Goal: Complete application form: Complete application form

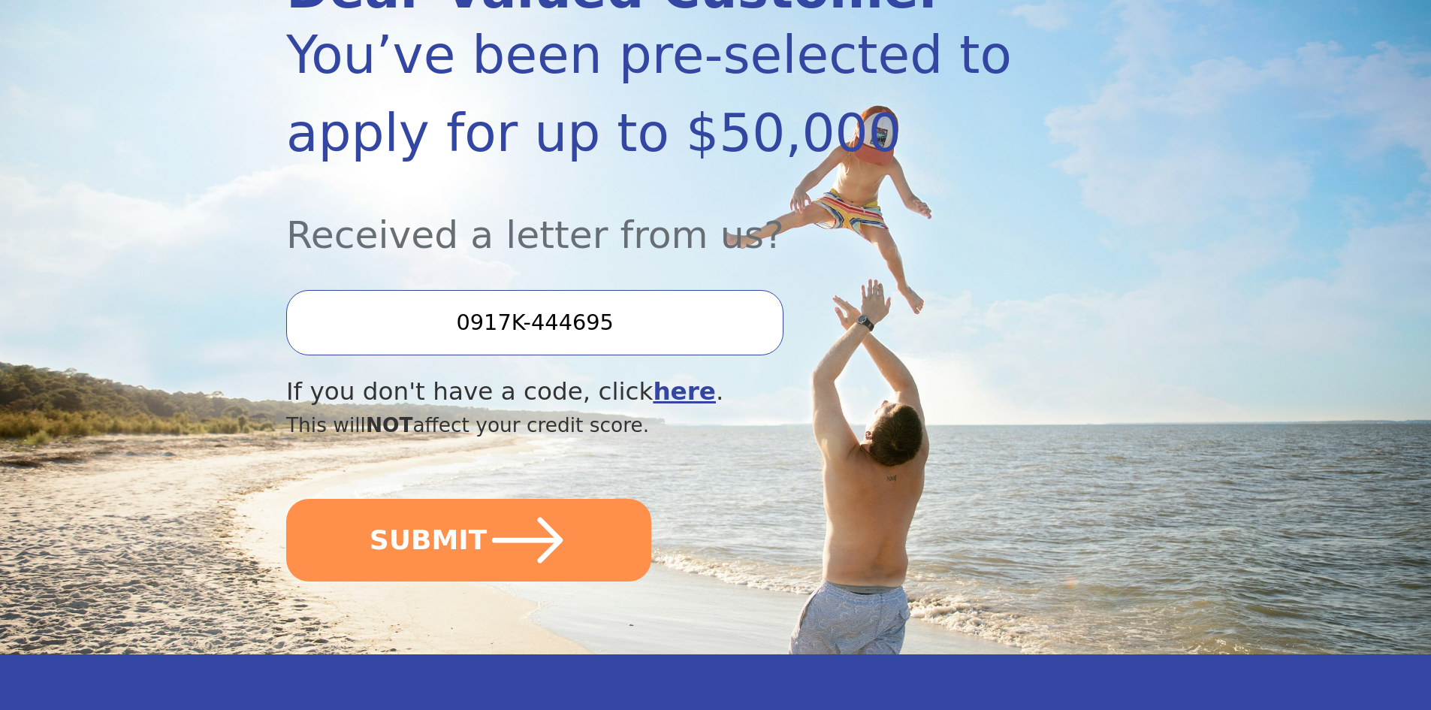
scroll to position [300, 0]
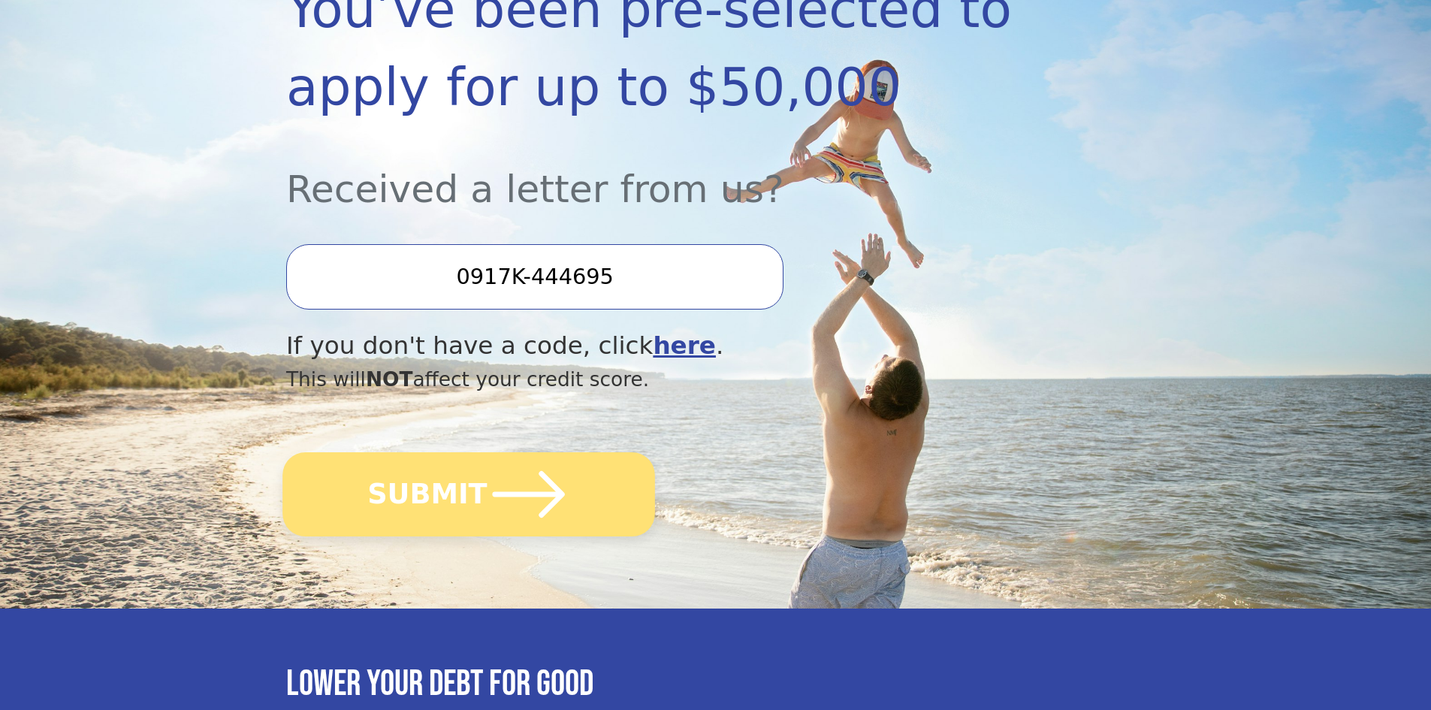
click at [568, 511] on button "SUBMIT" at bounding box center [468, 494] width 373 height 84
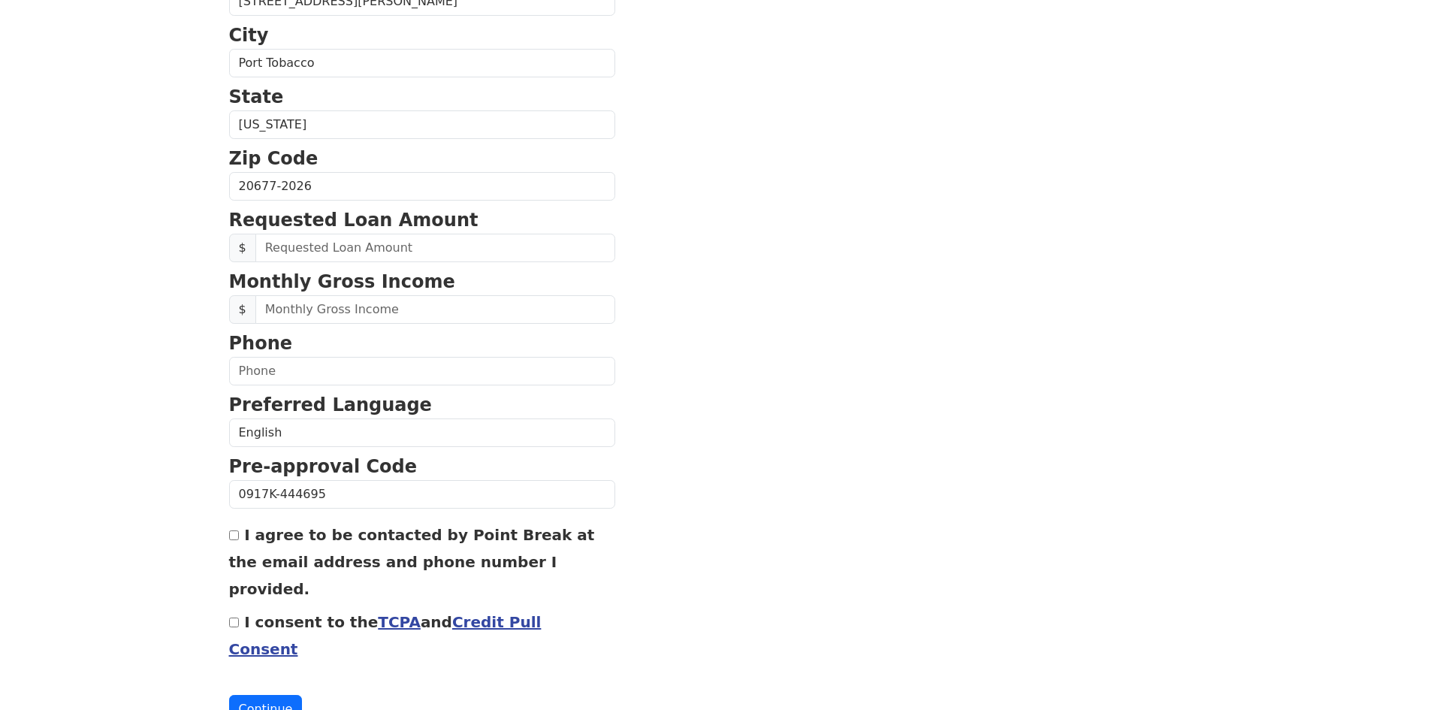
scroll to position [485, 0]
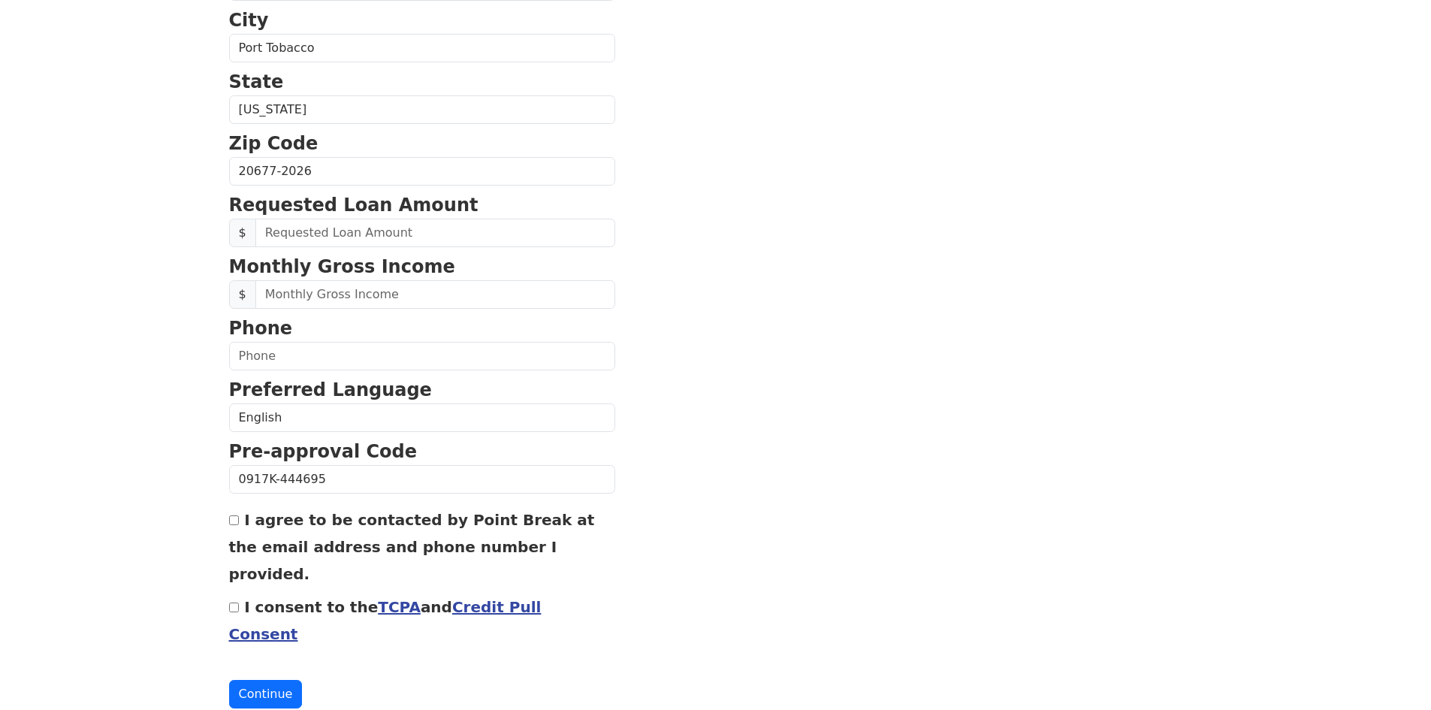
click at [423, 522] on label "I agree to be contacted by Point Break at the email address and phone number I …" at bounding box center [412, 547] width 366 height 72
click at [239, 522] on input "I agree to be contacted by Point Break at the email address and phone number I …" at bounding box center [234, 520] width 10 height 10
checkbox input "true"
click at [233, 602] on input "I consent to the TCPA and Credit Pull Consent" at bounding box center [234, 607] width 10 height 10
checkbox input "true"
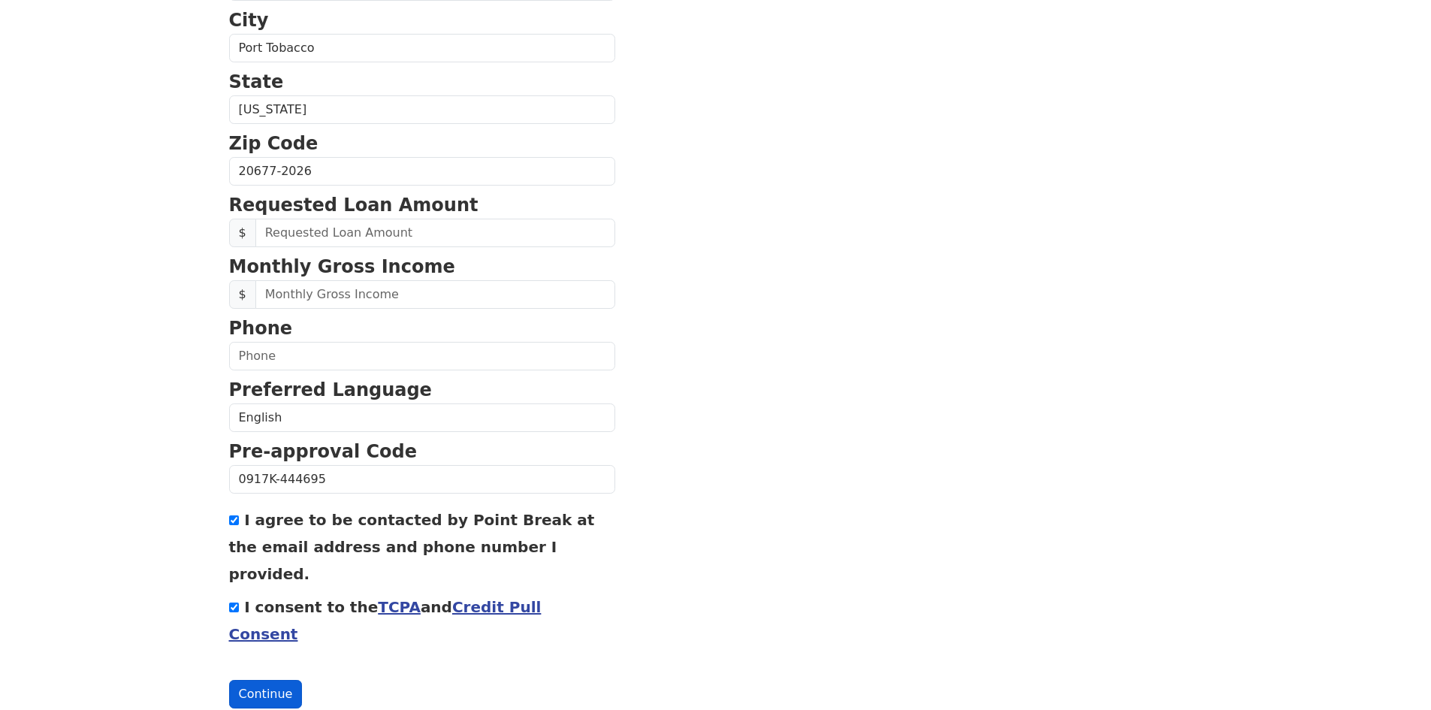
click at [267, 680] on button "Continue" at bounding box center [266, 694] width 74 height 29
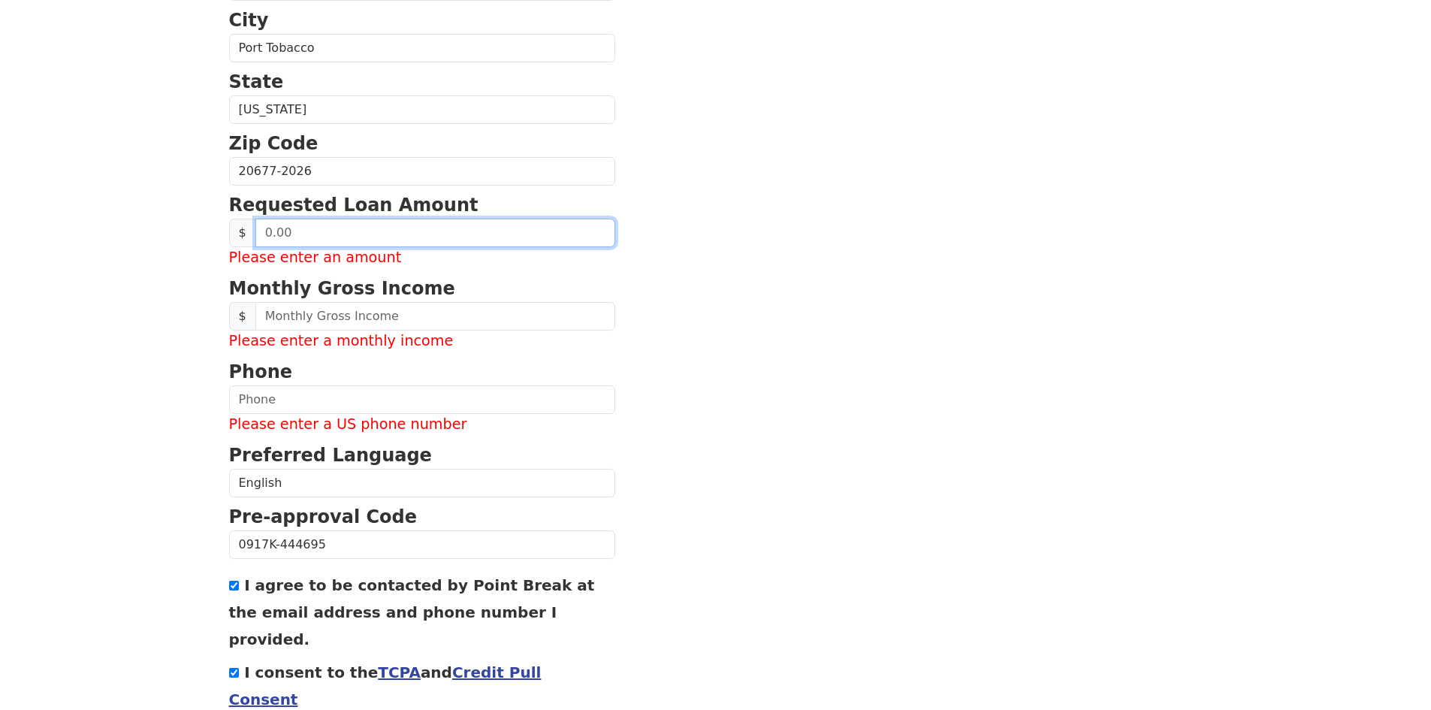
click at [323, 232] on input "text" at bounding box center [435, 233] width 360 height 29
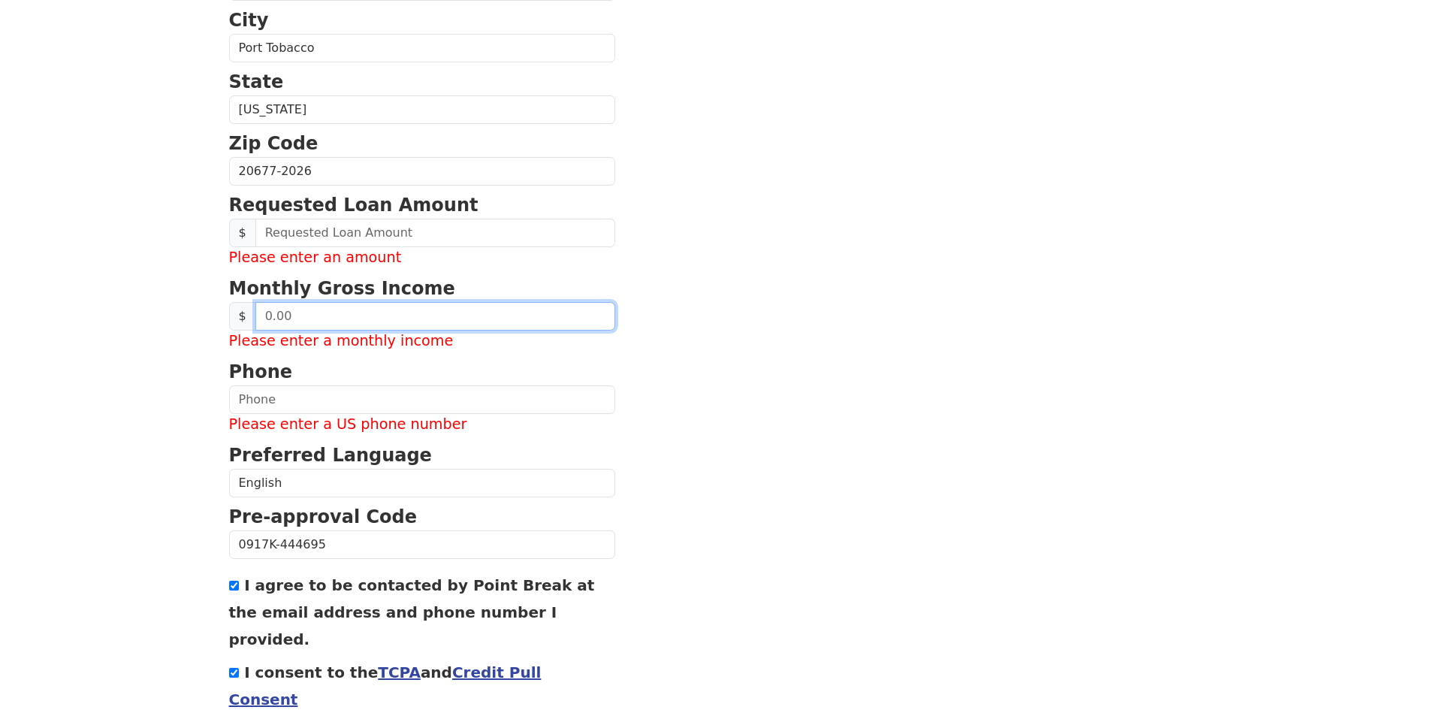
click at [370, 321] on input "text" at bounding box center [435, 316] width 360 height 29
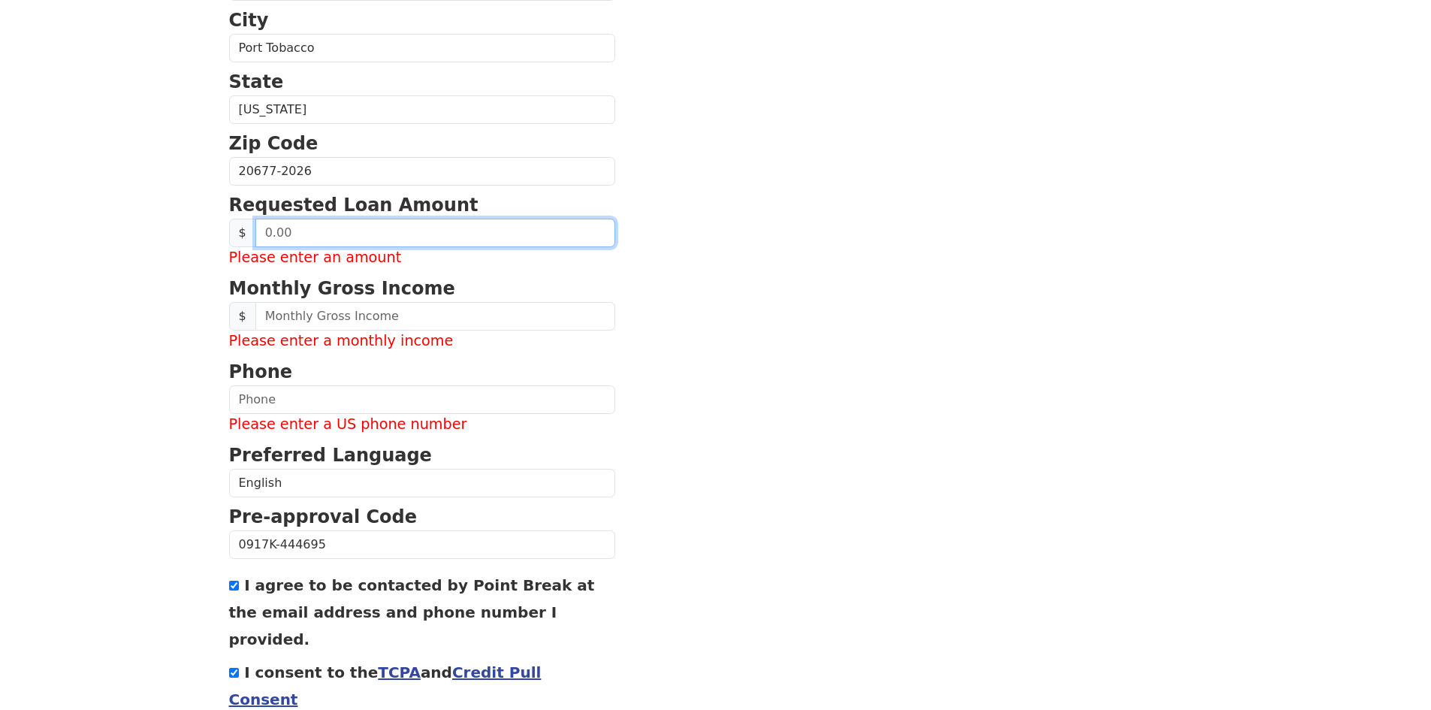
click at [385, 231] on input "text" at bounding box center [435, 233] width 360 height 29
type input "2.00"
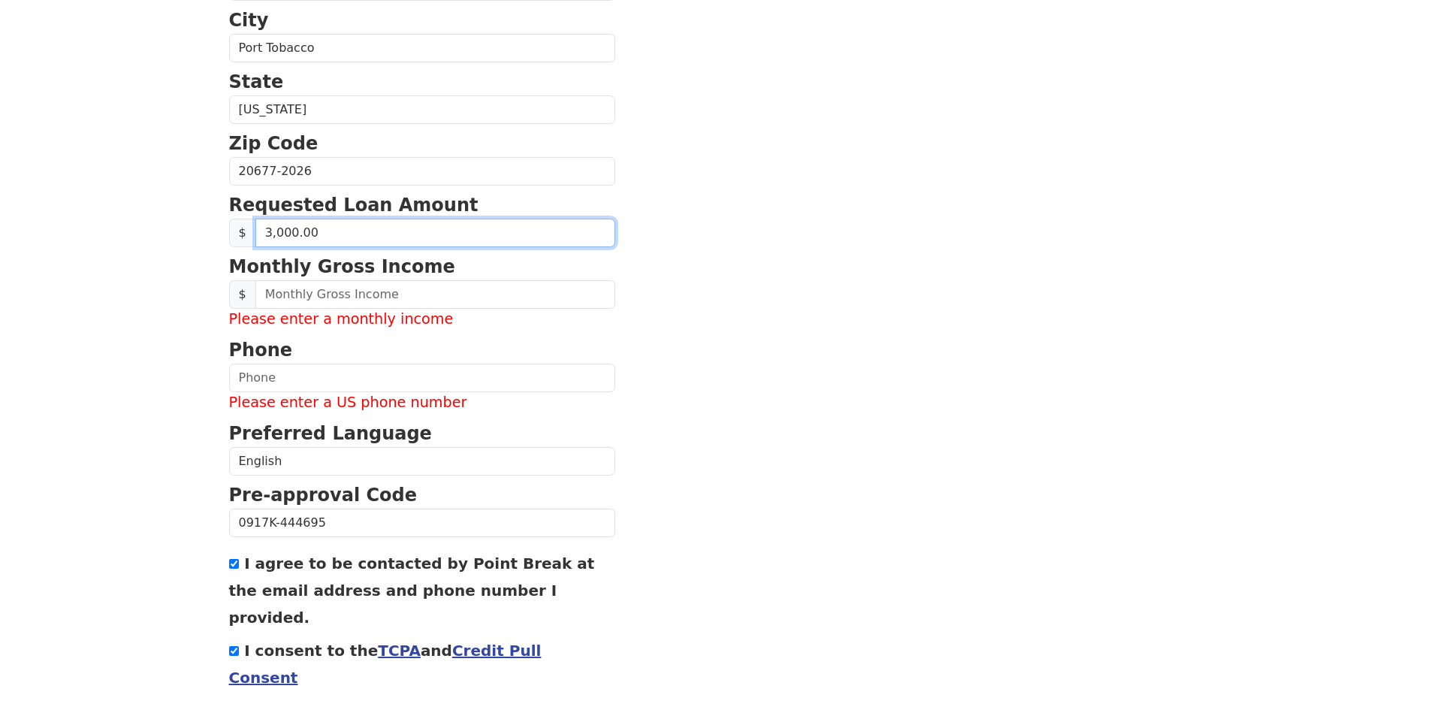
type input "30,000.00"
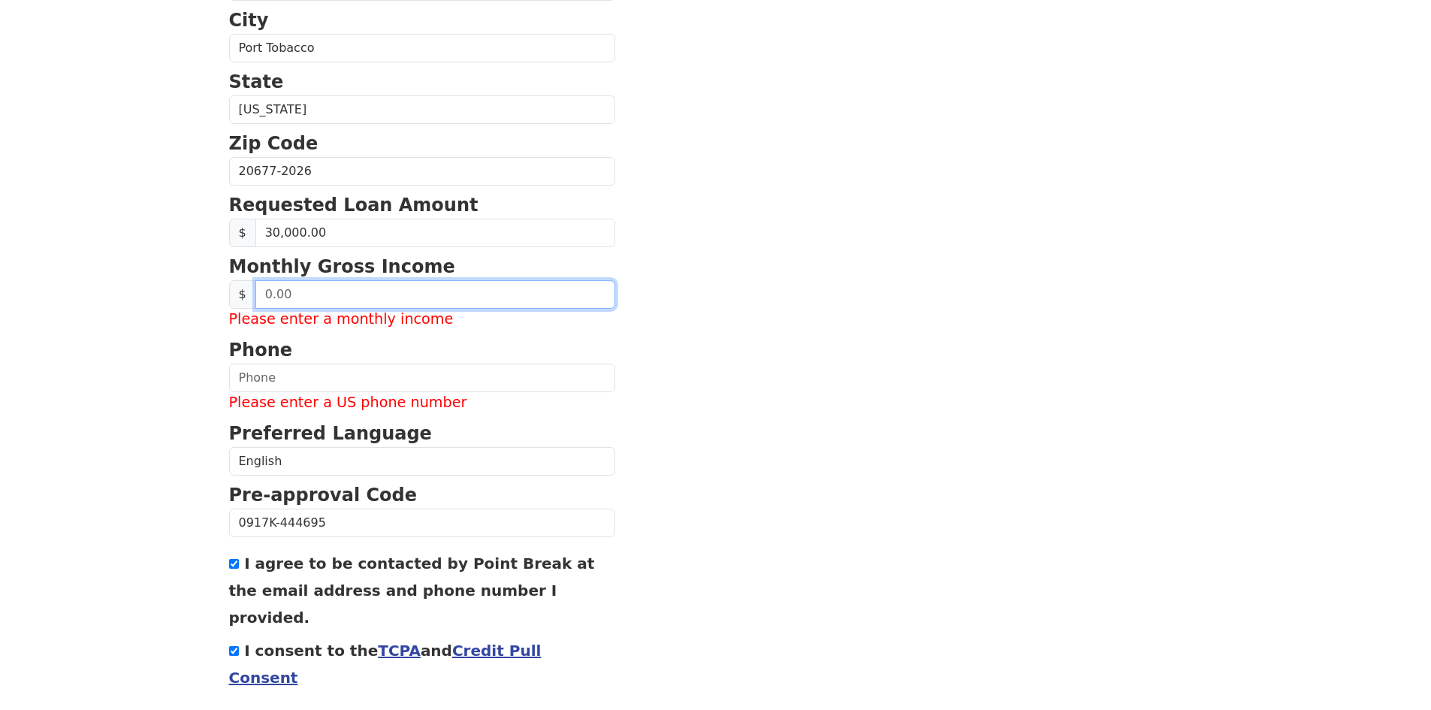
click at [337, 288] on input "text" at bounding box center [435, 294] width 360 height 29
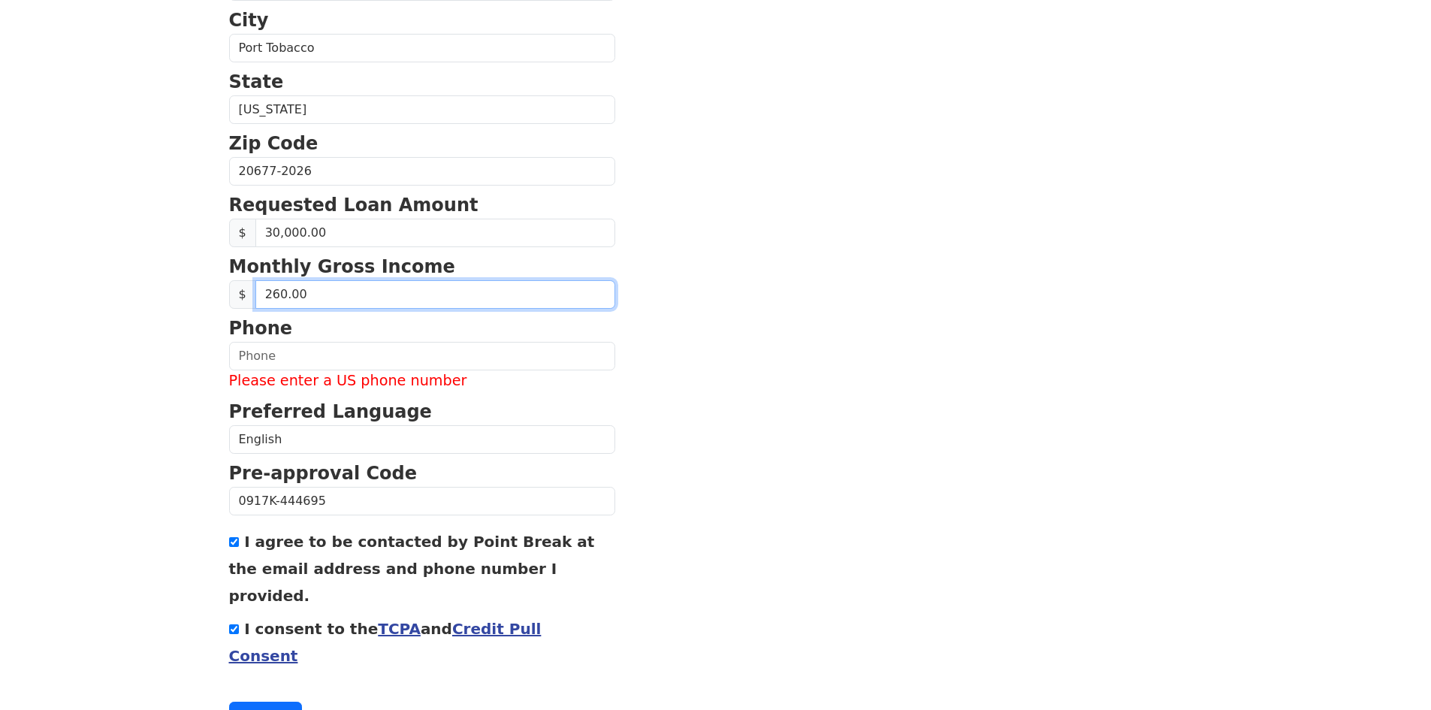
type input "2,600.00"
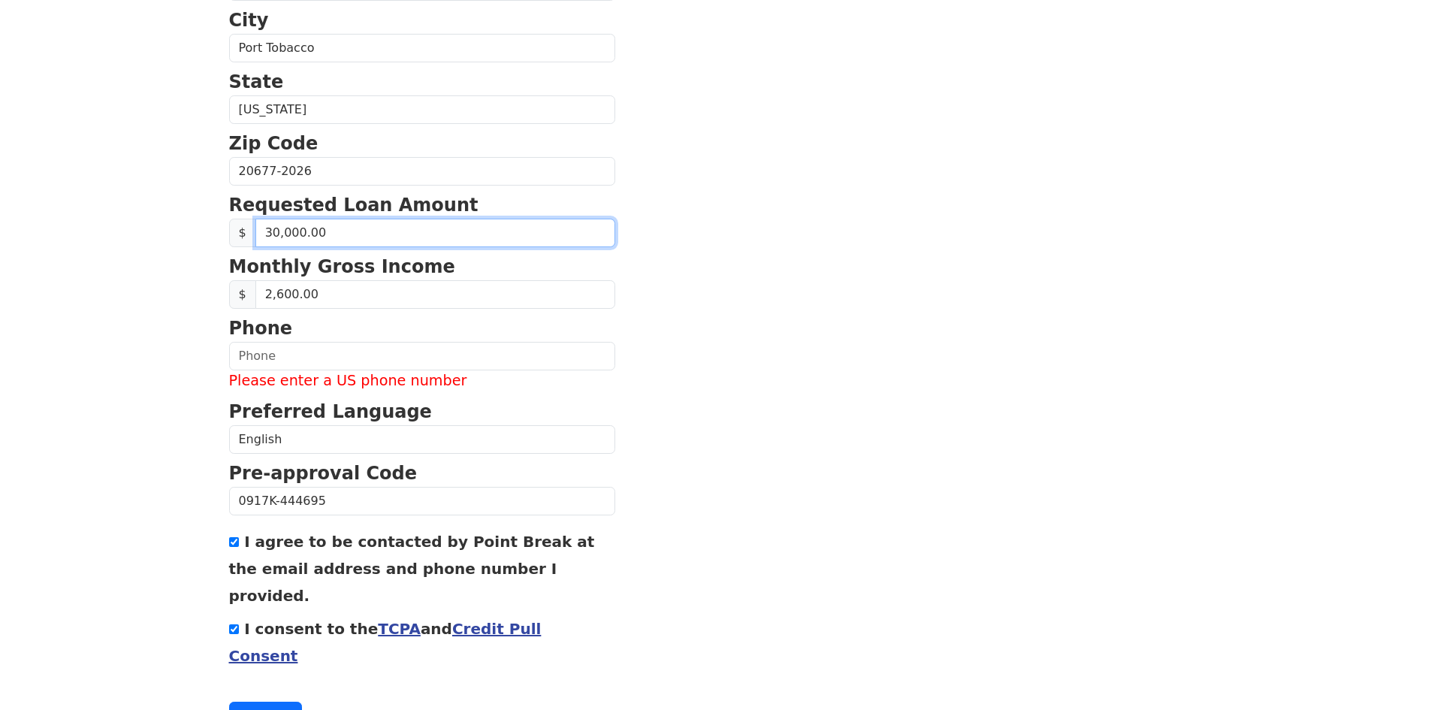
click at [270, 234] on input "30,000.00" at bounding box center [435, 233] width 360 height 29
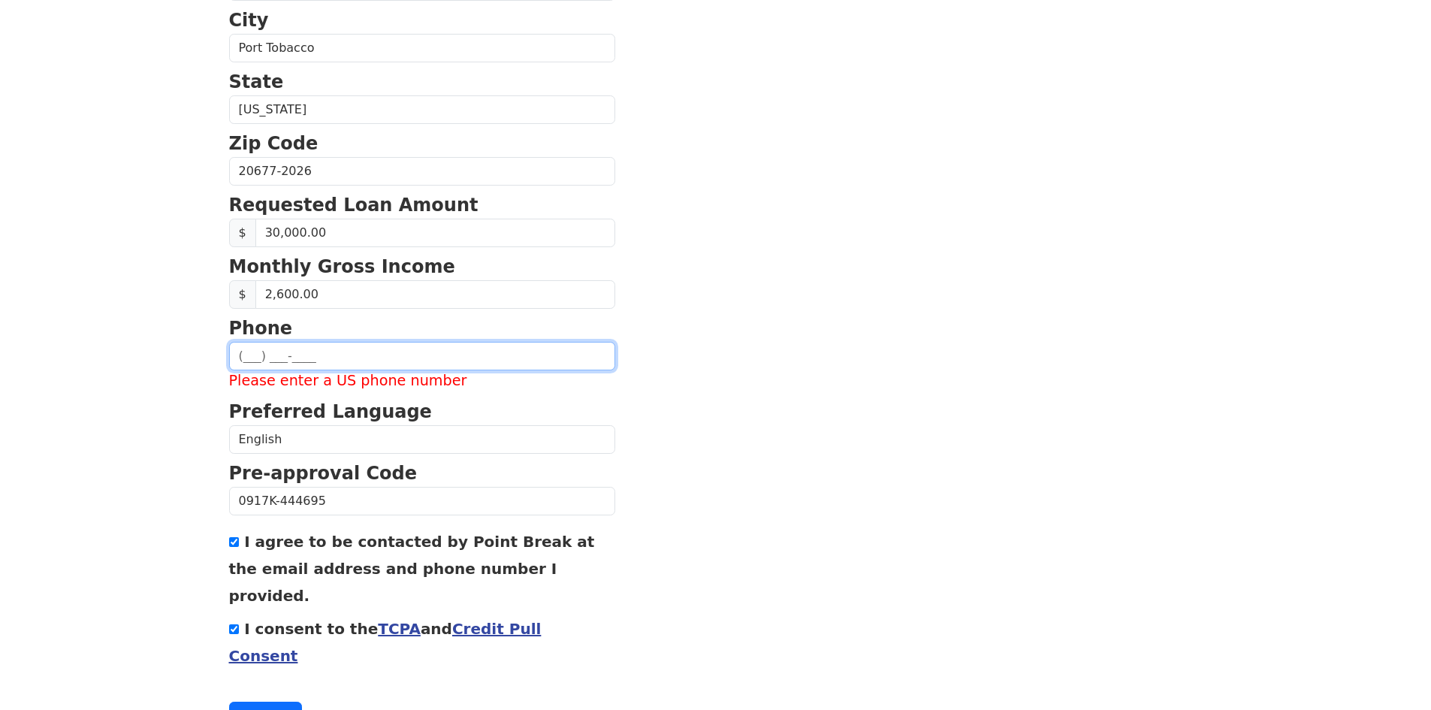
click at [243, 354] on input "text" at bounding box center [422, 356] width 386 height 29
type input "(301) 642-2135"
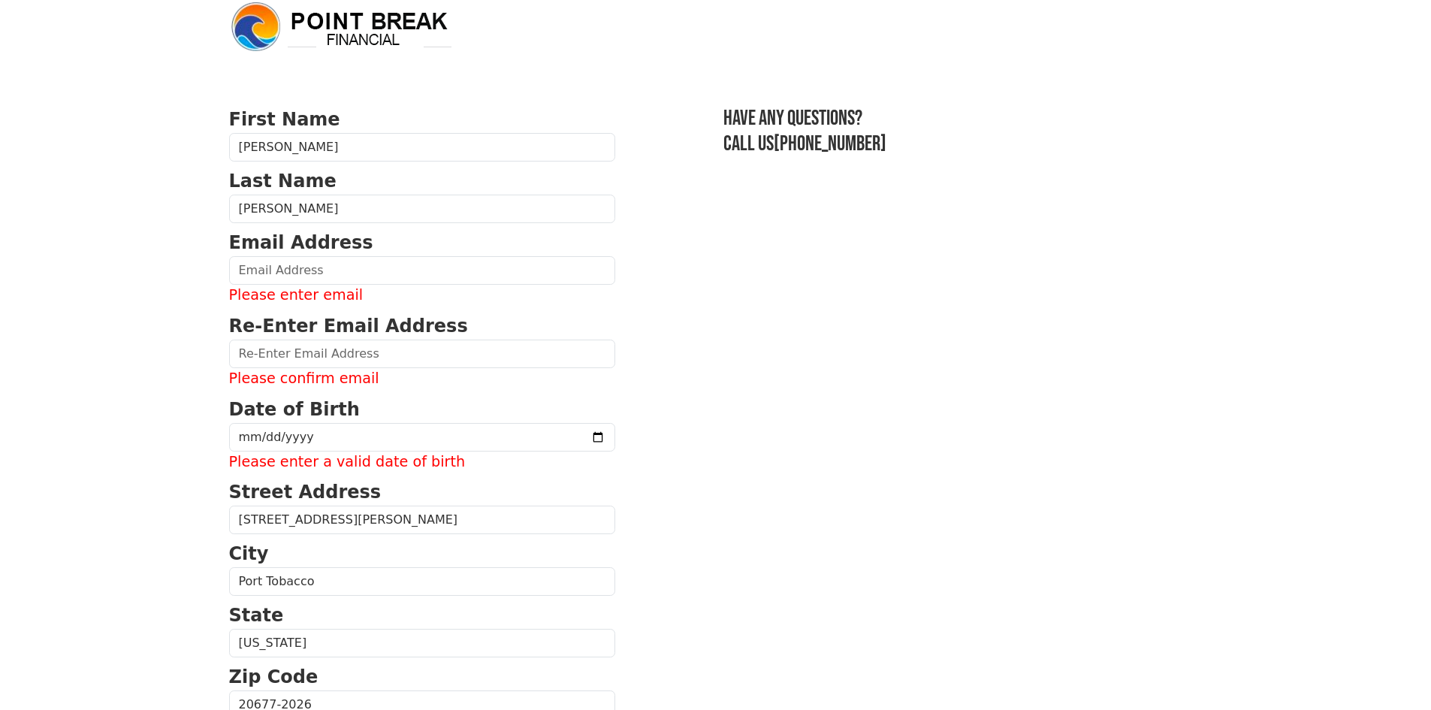
scroll to position [0, 0]
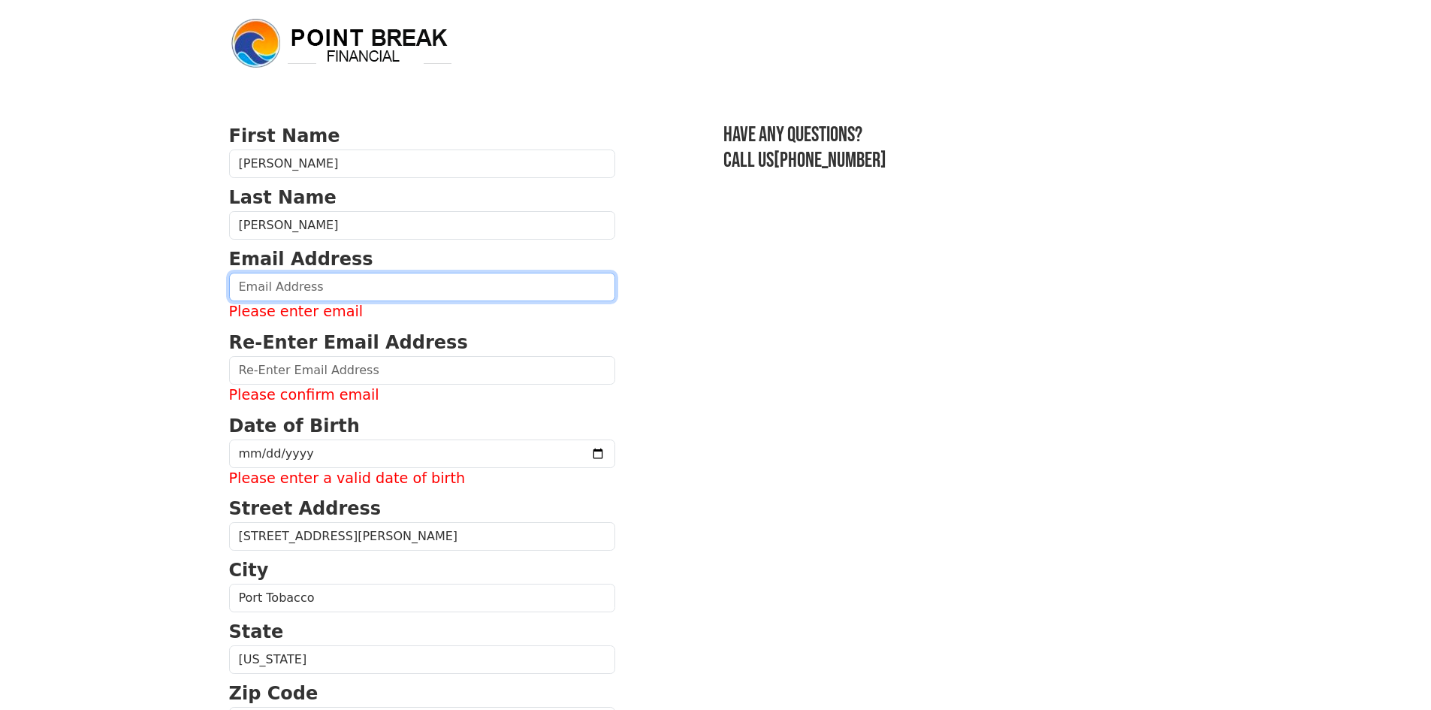
click at [306, 286] on input "email" at bounding box center [422, 287] width 386 height 29
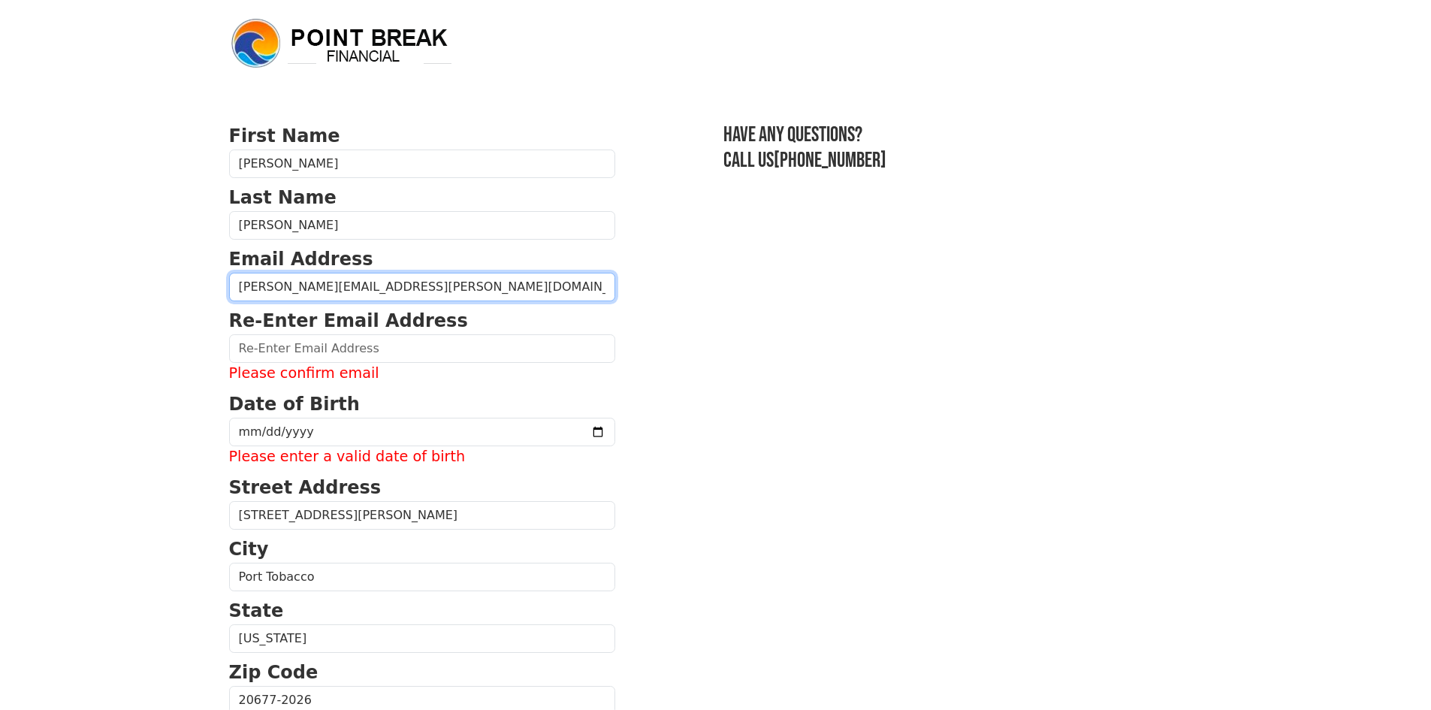
type input "joseph.coller@yahoo.com"
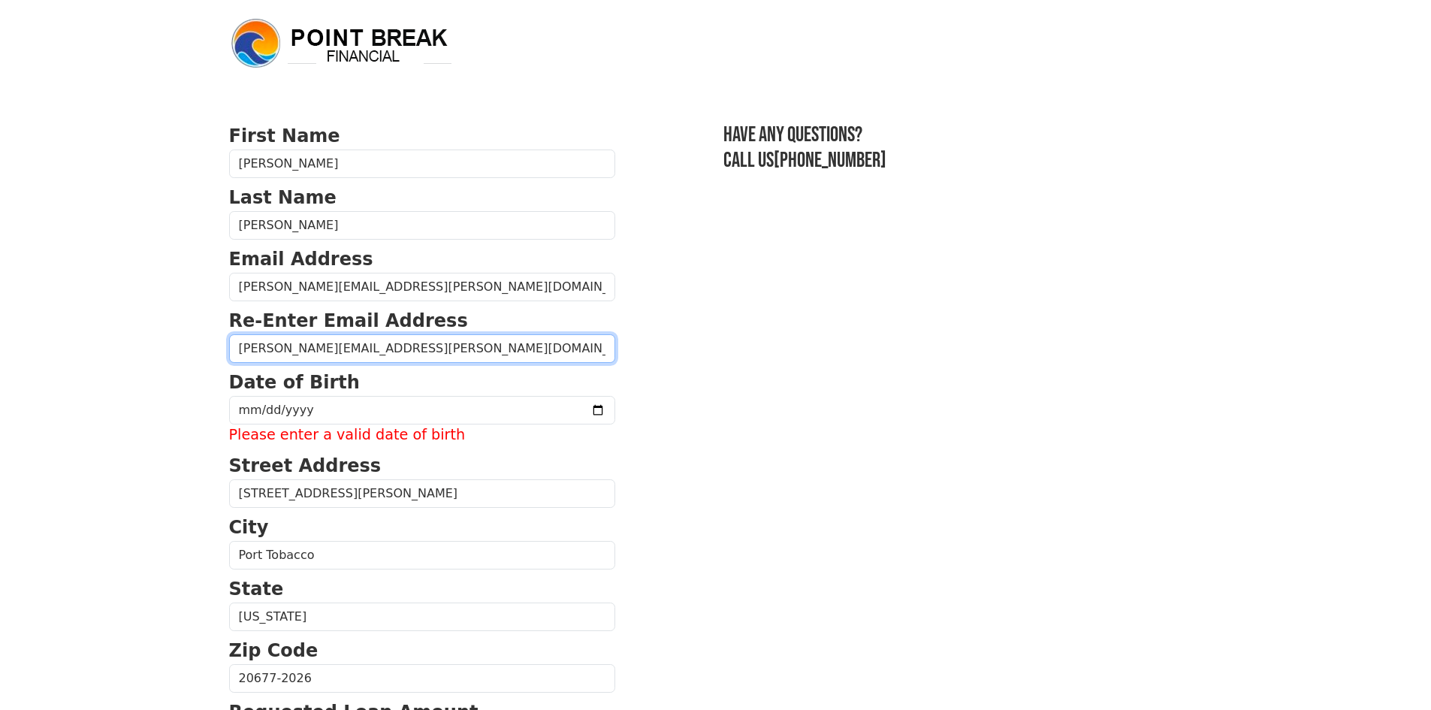
type input "joseph.coller@yahoo.com"
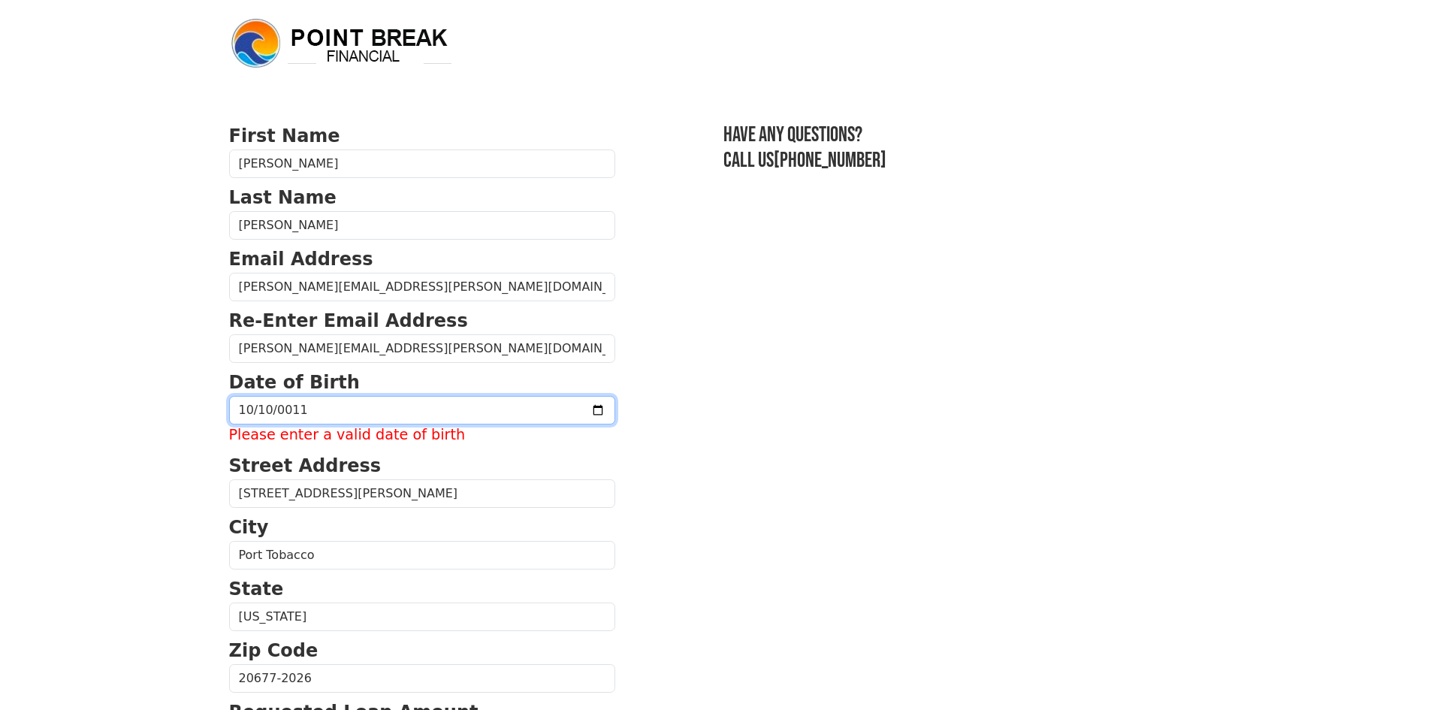
type input "0119-10-10"
type input "1991-10-10"
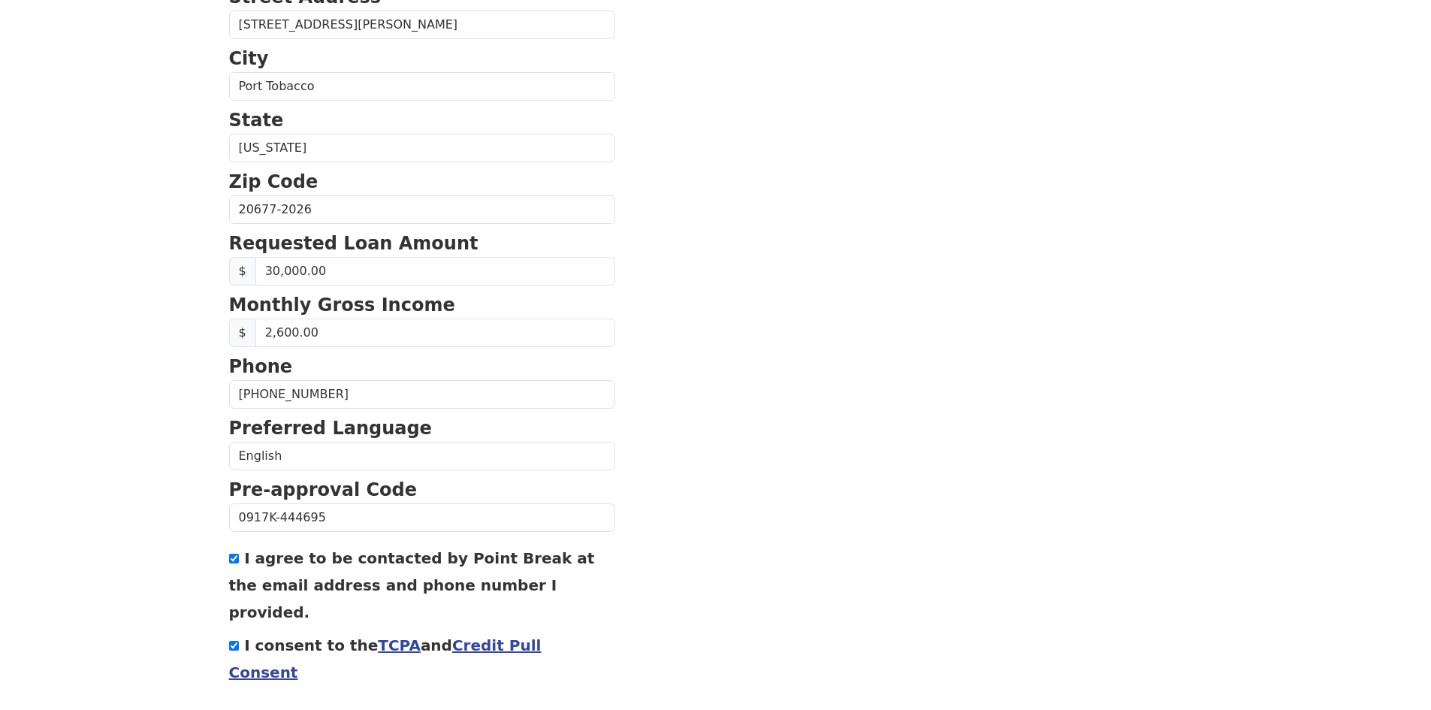
scroll to position [485, 0]
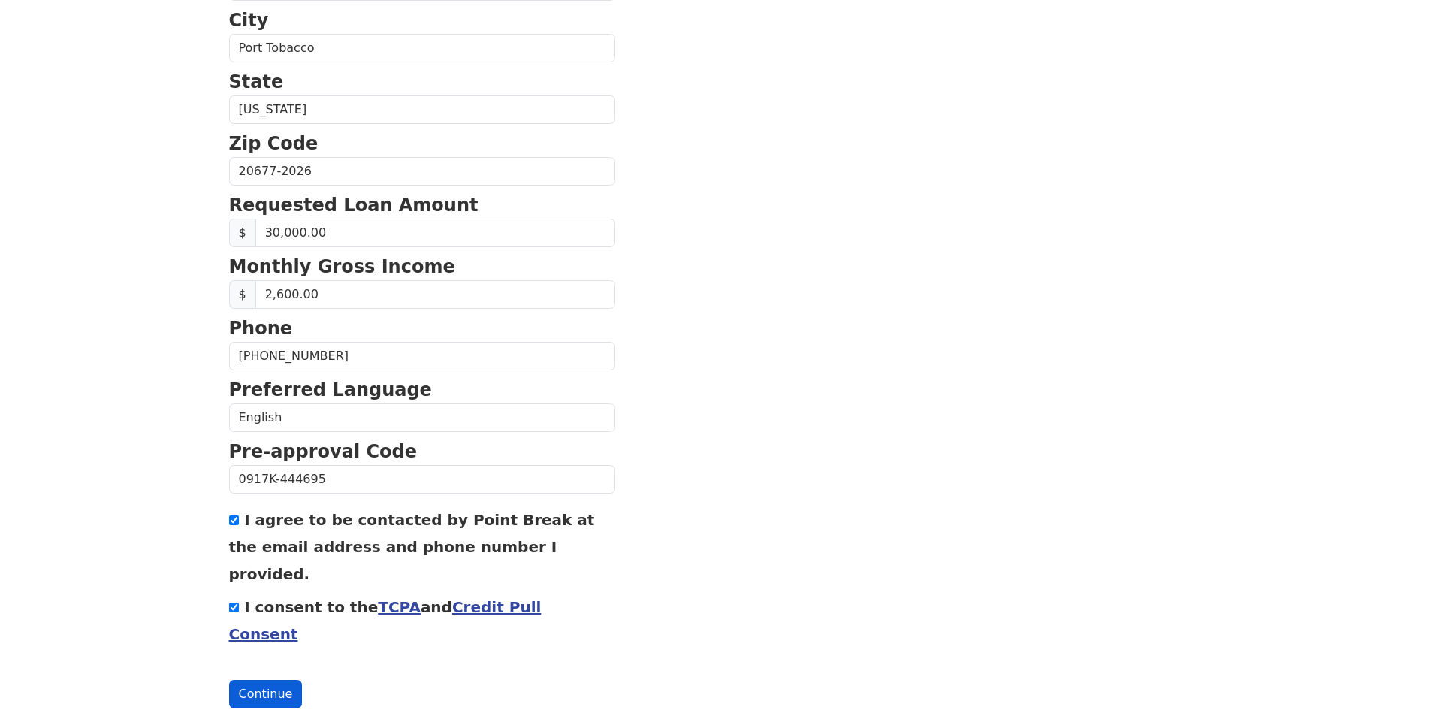
click at [286, 680] on button "Continue" at bounding box center [266, 694] width 74 height 29
